Goal: Find specific page/section: Find specific page/section

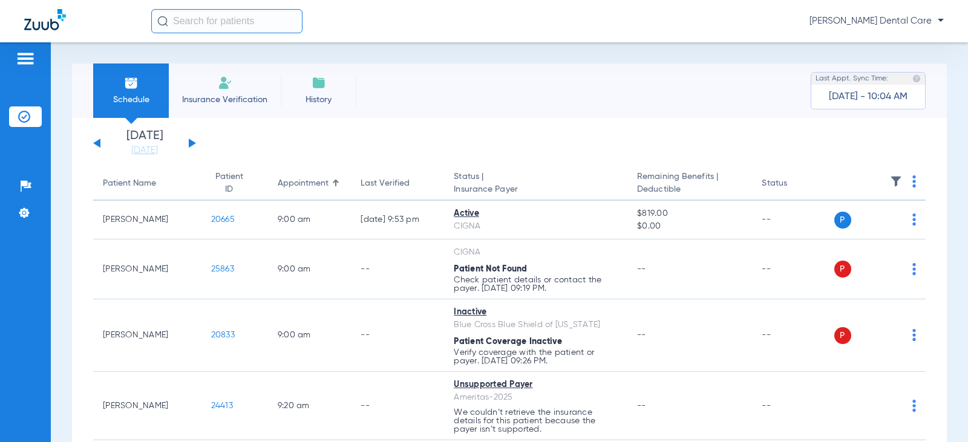
click at [207, 102] on span "Insurance Verification" at bounding box center [225, 100] width 94 height 12
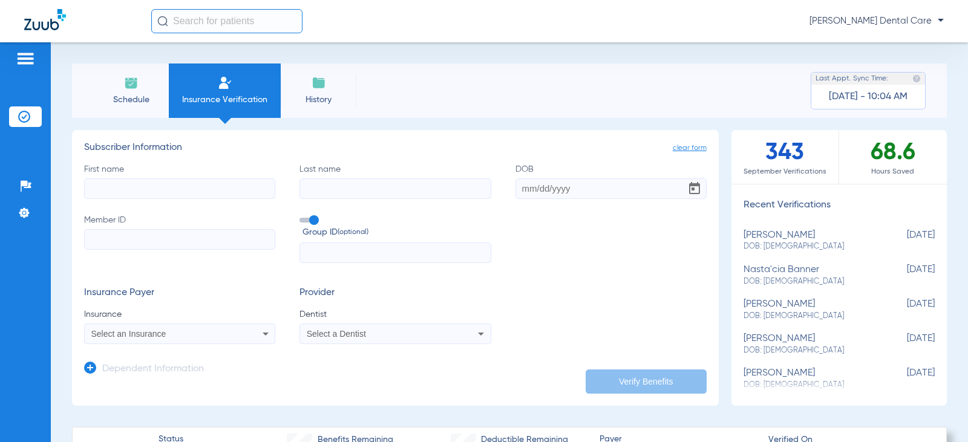
click at [125, 86] on img at bounding box center [131, 83] width 15 height 15
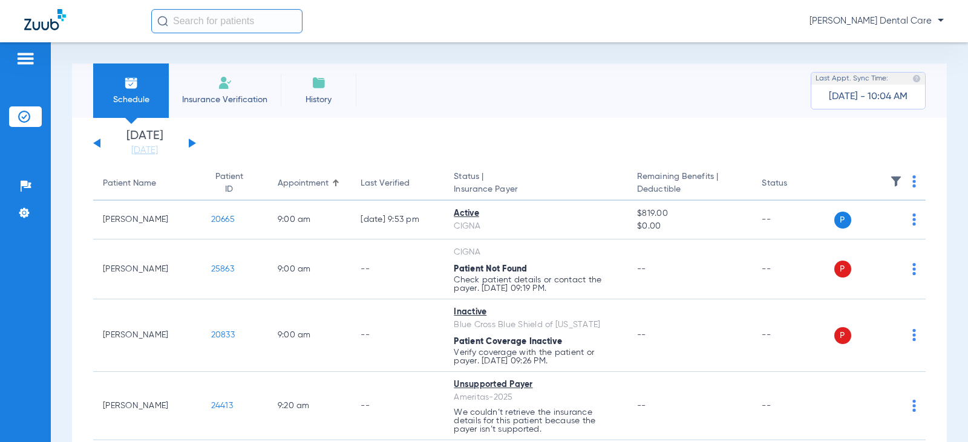
click at [239, 94] on span "Insurance Verification" at bounding box center [225, 100] width 94 height 12
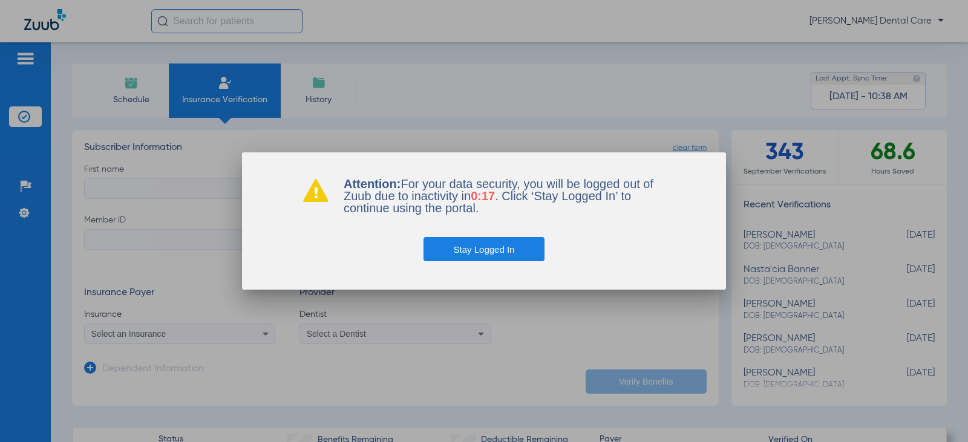
click at [417, 120] on div at bounding box center [484, 221] width 968 height 442
